Goal: Task Accomplishment & Management: Use online tool/utility

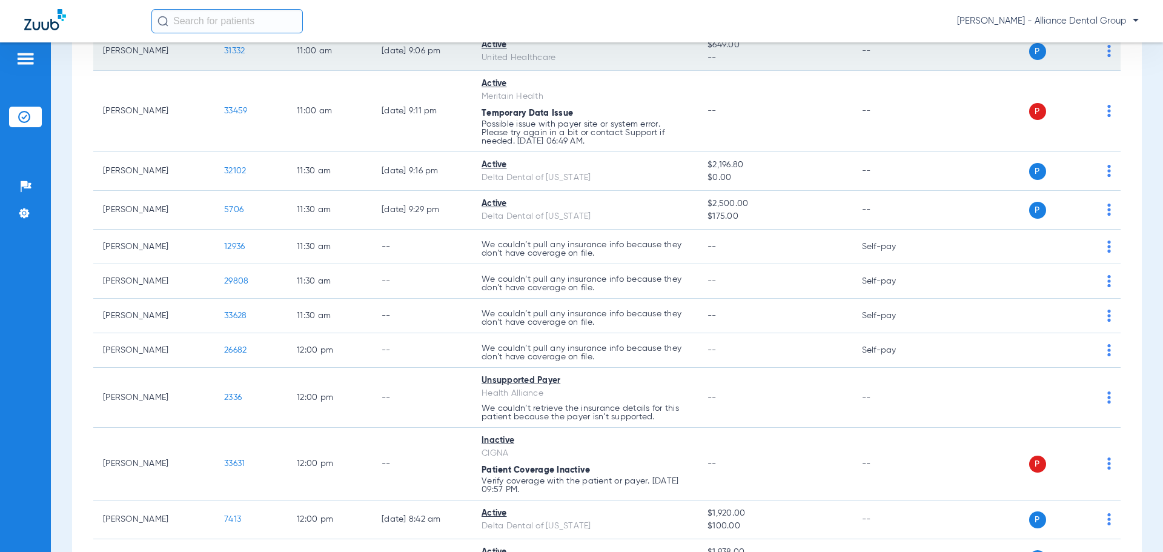
scroll to position [1151, 0]
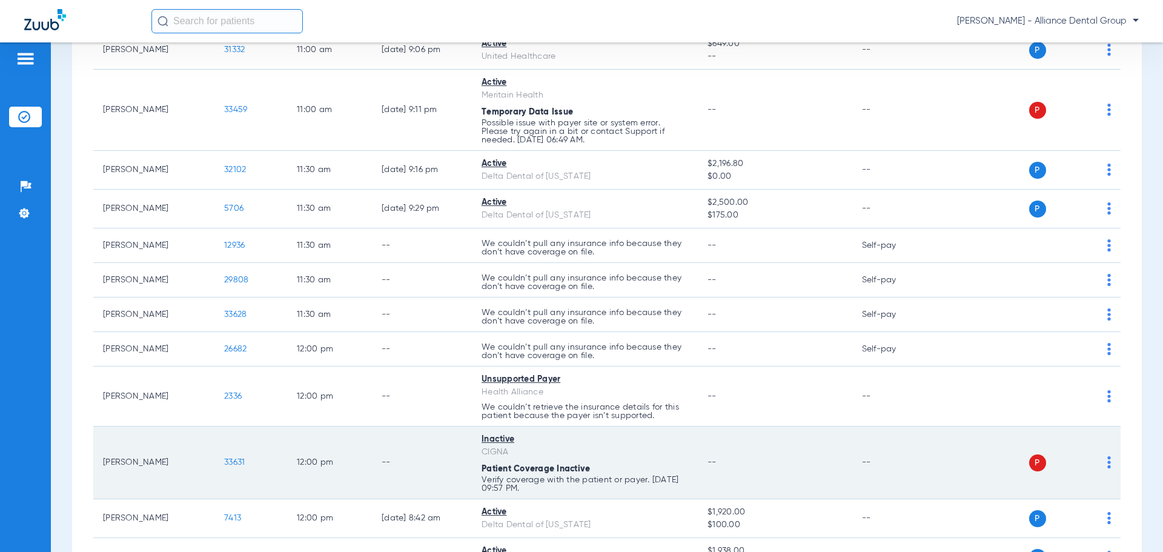
click at [241, 460] on span "33631" at bounding box center [234, 462] width 21 height 8
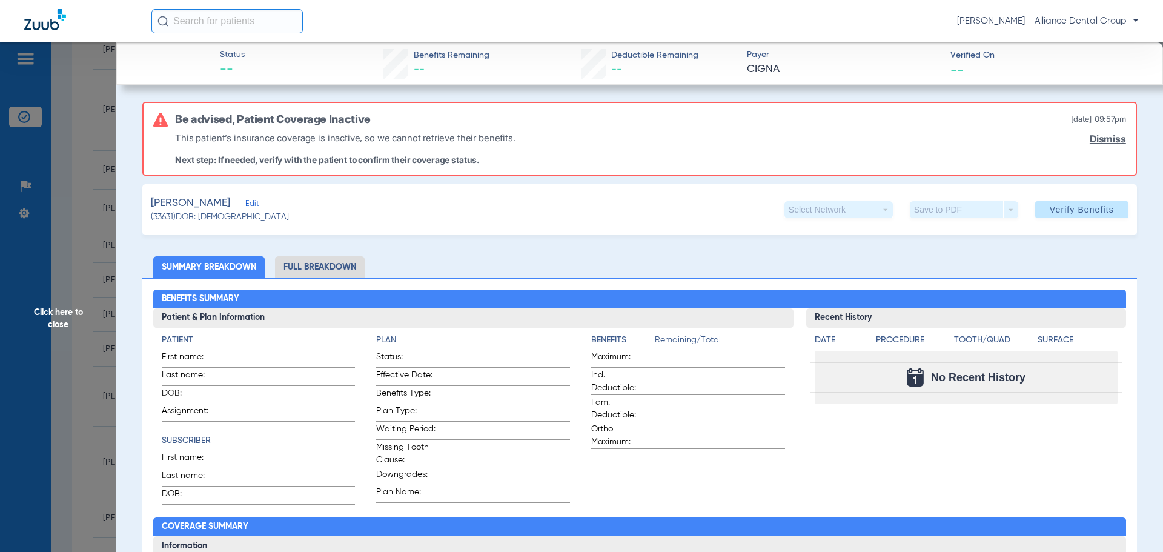
click at [81, 78] on span "Click here to close" at bounding box center [58, 318] width 116 height 552
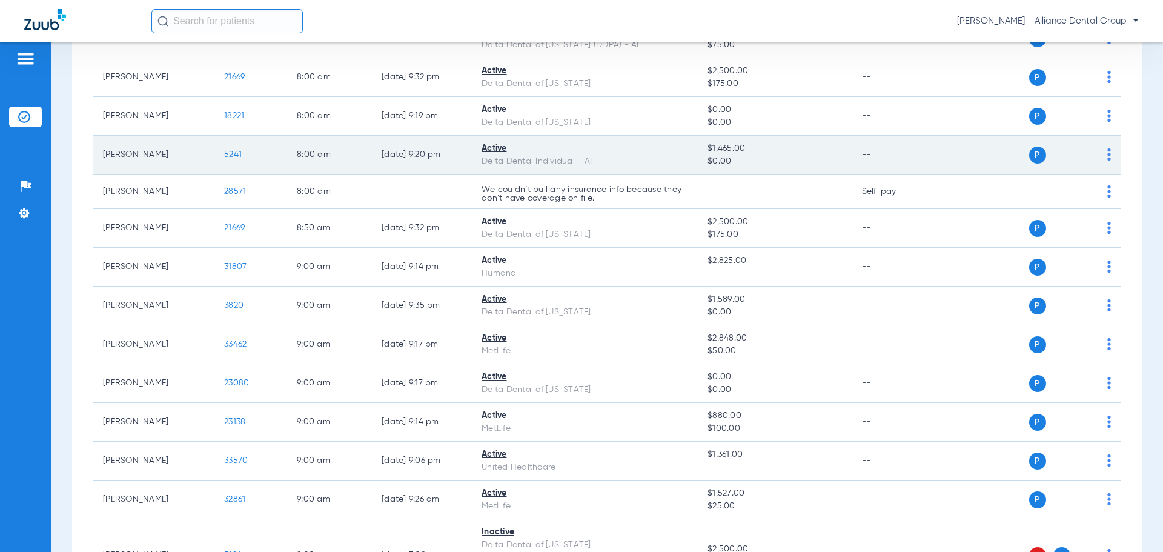
scroll to position [0, 0]
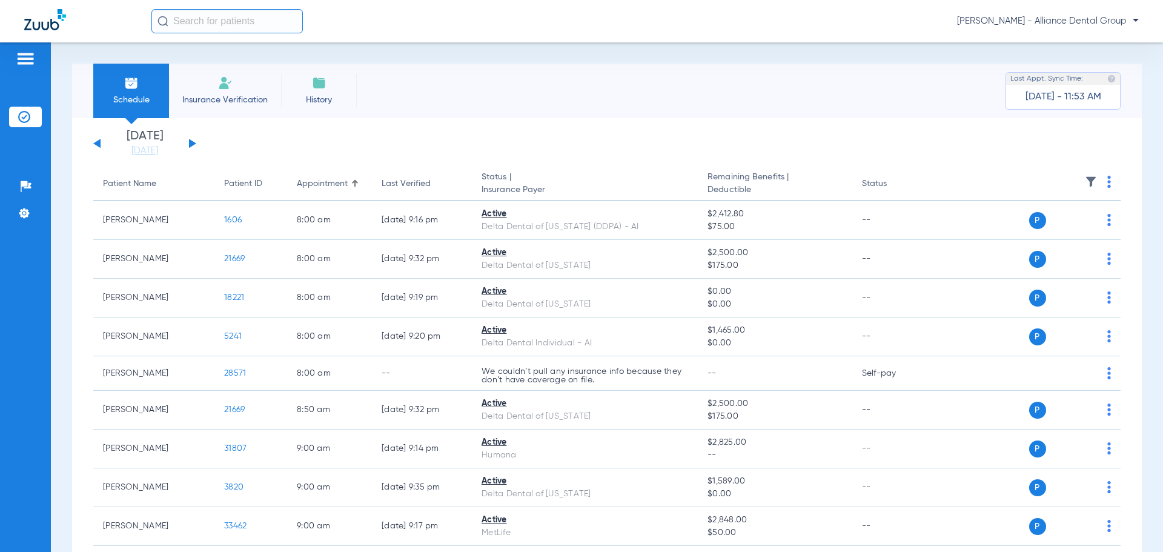
click at [230, 101] on span "Insurance Verification" at bounding box center [225, 100] width 94 height 12
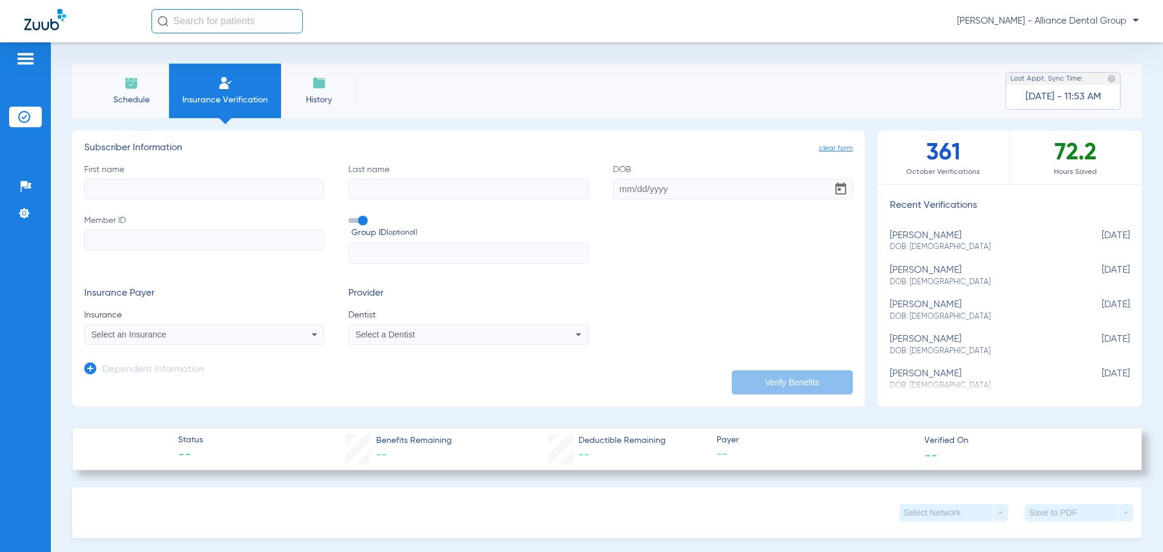
click at [124, 190] on input "First name" at bounding box center [204, 189] width 240 height 21
type input "[PERSON_NAME]"
type input "[DATE]"
click at [168, 232] on input "Member ID" at bounding box center [204, 240] width 240 height 21
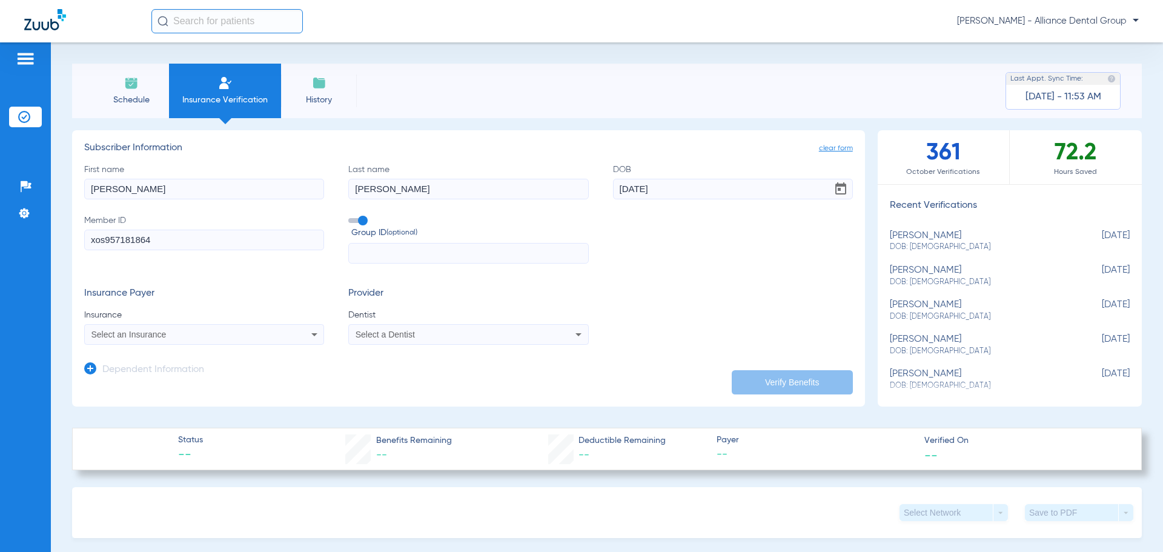
type input "xos957181864"
click at [314, 336] on icon at bounding box center [314, 334] width 15 height 15
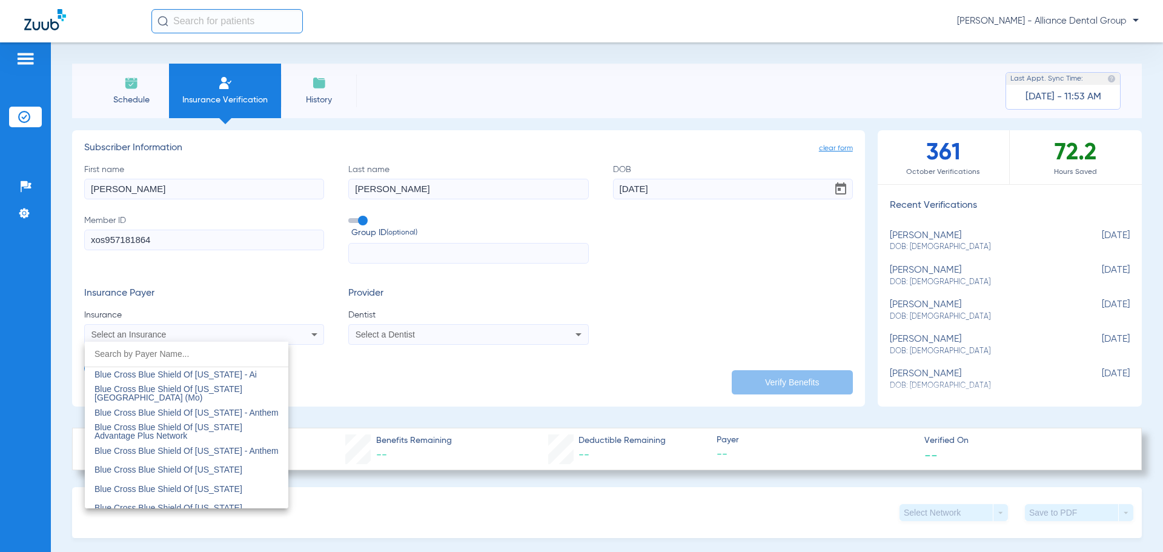
scroll to position [1030, 0]
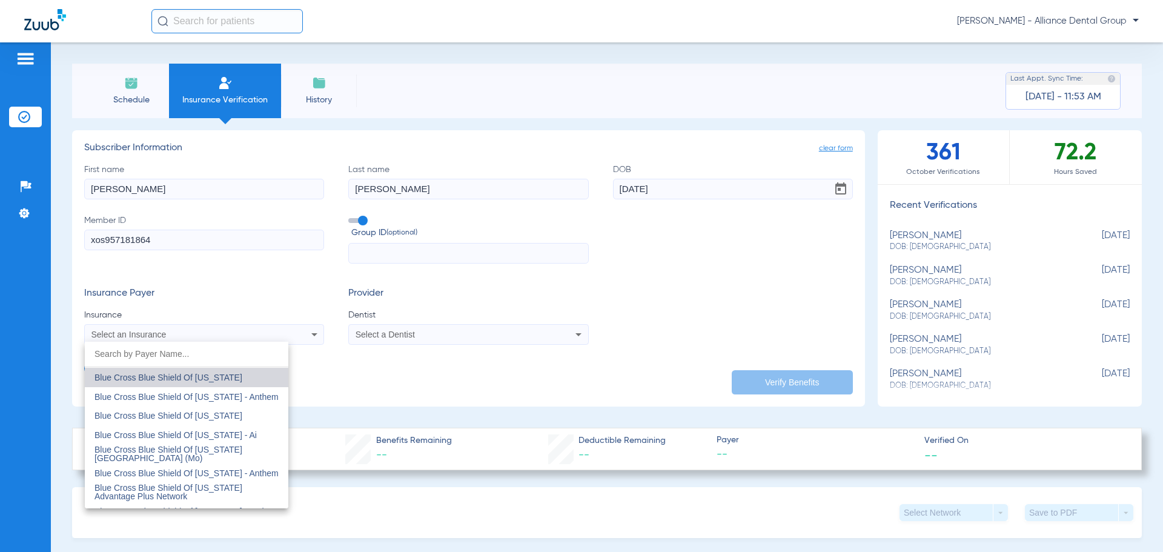
click at [233, 381] on mat-option "Blue Cross Blue Shield Of [US_STATE]" at bounding box center [187, 377] width 204 height 19
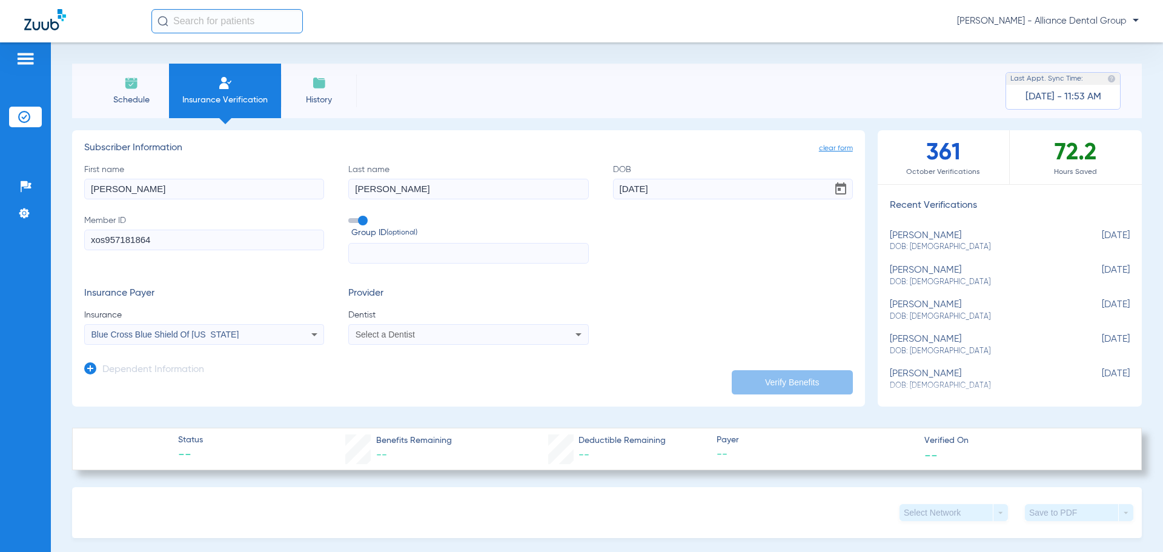
click at [571, 333] on icon at bounding box center [578, 334] width 15 height 15
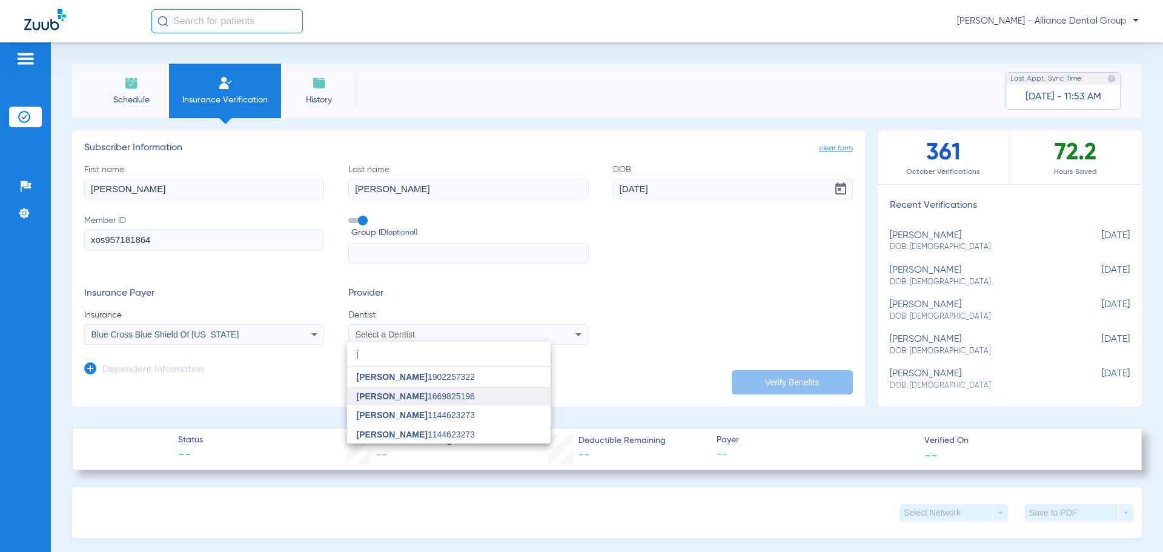
type input "j"
click at [432, 396] on span "[PERSON_NAME] 1669825196" at bounding box center [416, 396] width 118 height 8
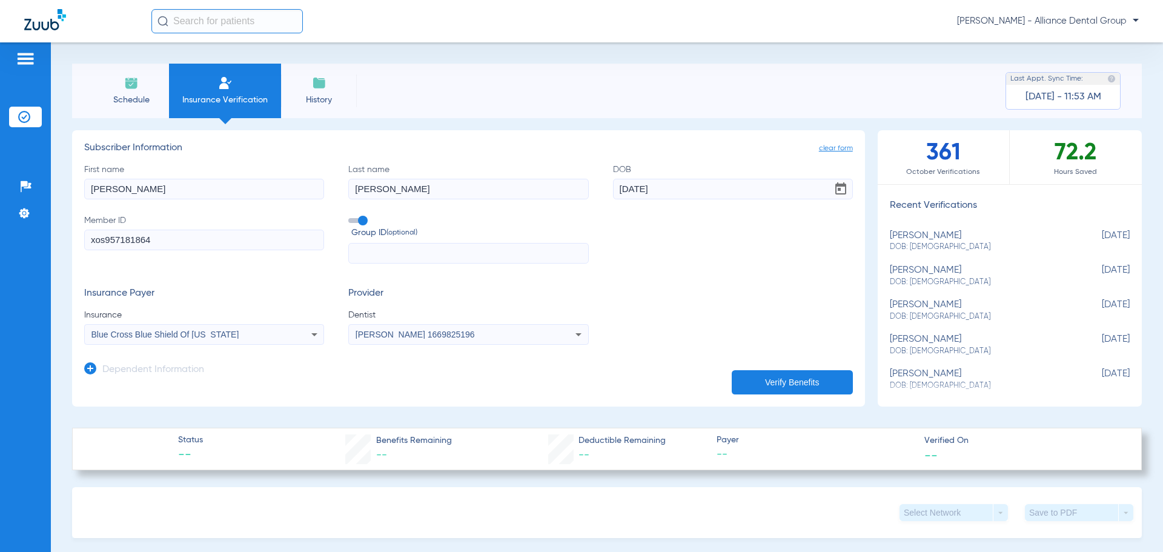
click at [778, 380] on button "Verify Benefits" at bounding box center [792, 382] width 121 height 24
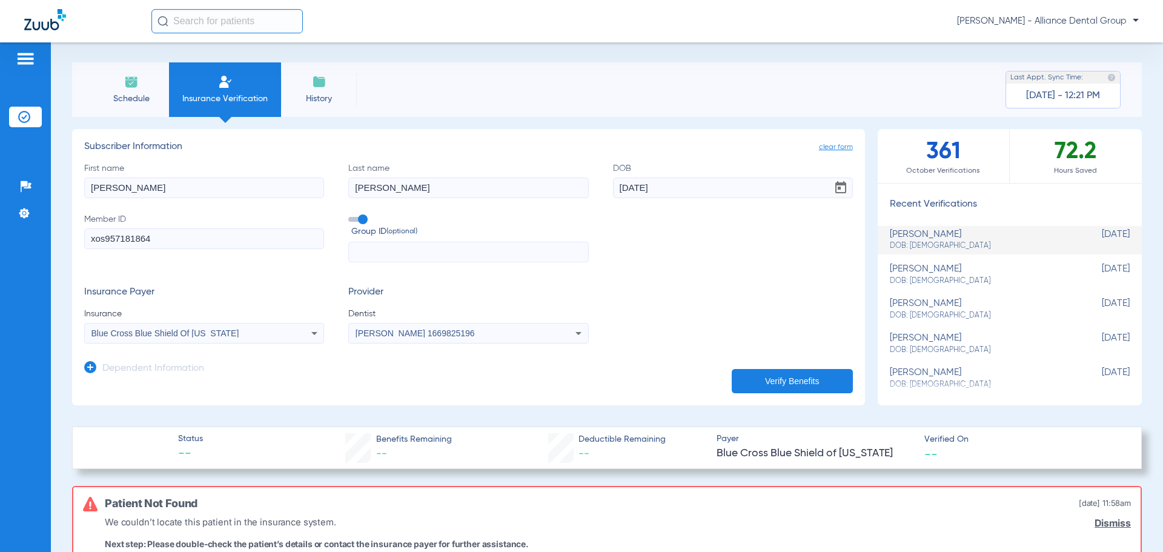
scroll to position [0, 0]
